Goal: Task Accomplishment & Management: Manage account settings

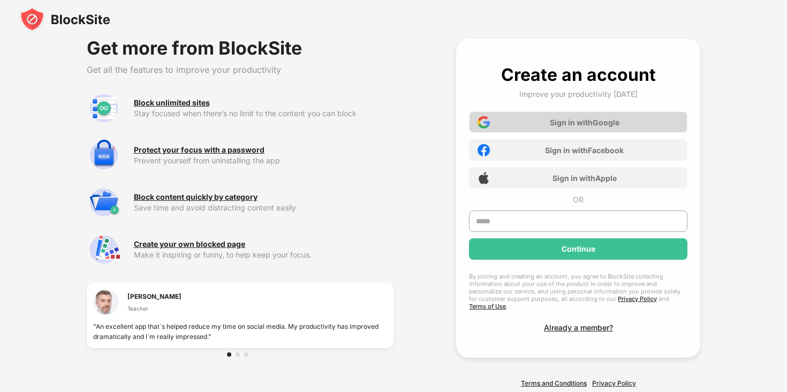
click at [555, 121] on div "Sign in with Google" at bounding box center [584, 122] width 70 height 9
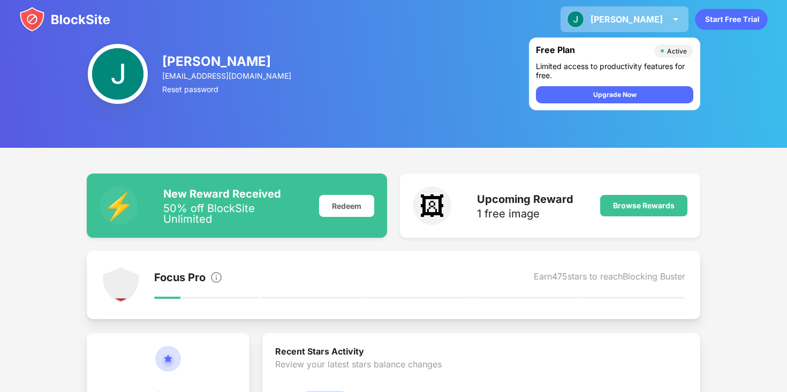
click at [641, 17] on div "[PERSON_NAME] View Account Insights Premium Rewards Settings Support Log Out" at bounding box center [624, 19] width 128 height 26
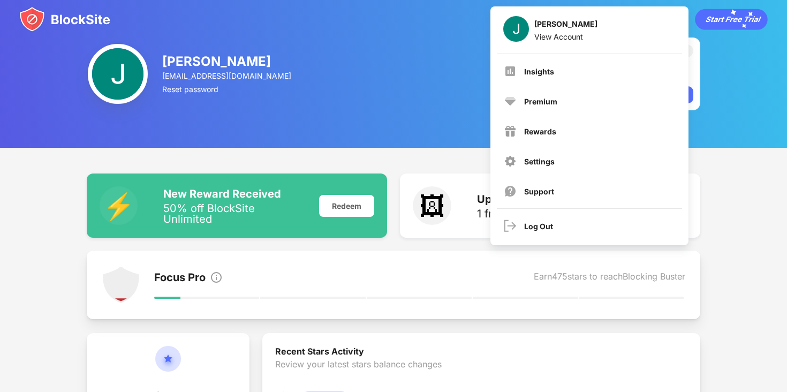
click at [452, 112] on div "[PERSON_NAME] [EMAIL_ADDRESS][DOMAIN_NAME] Reset password Free Plan Active Limi…" at bounding box center [393, 74] width 787 height 148
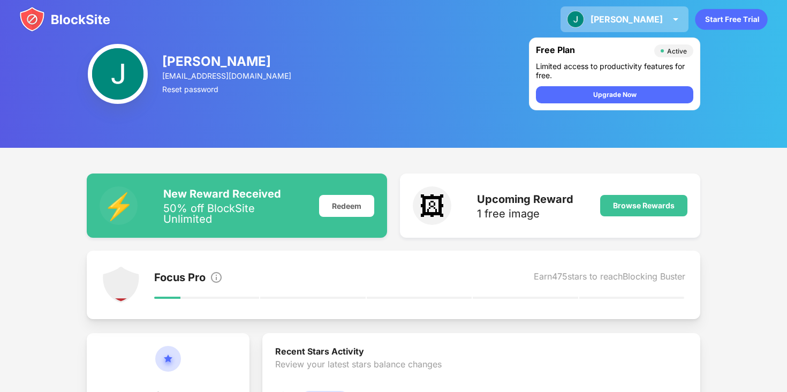
click at [660, 11] on div "[PERSON_NAME] View Account Insights Premium Rewards Settings Support Log Out" at bounding box center [624, 19] width 128 height 26
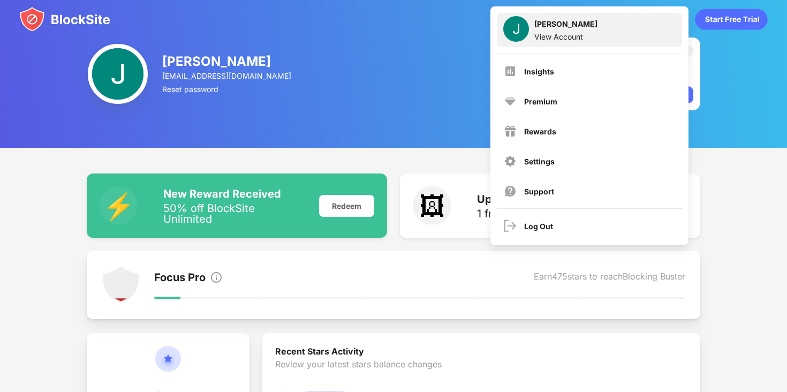
click at [600, 30] on div "[PERSON_NAME] View Account" at bounding box center [589, 30] width 185 height 34
